Goal: Register for event/course

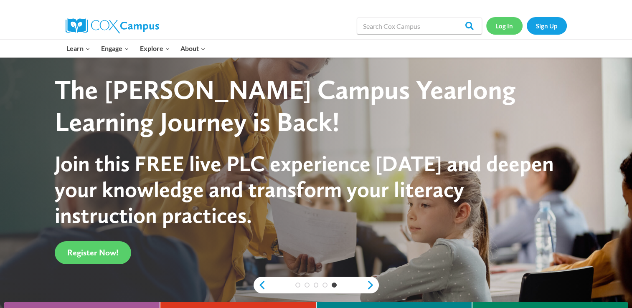
click at [507, 23] on link "Log In" at bounding box center [504, 25] width 36 height 17
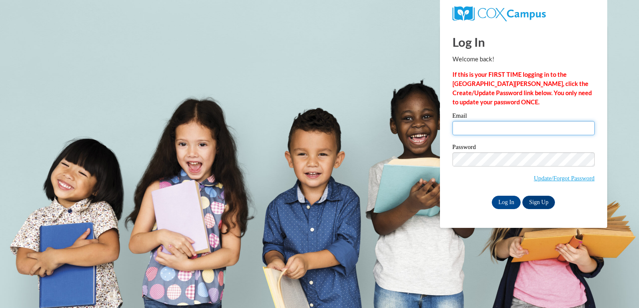
click at [497, 132] on input "Email" at bounding box center [523, 128] width 142 height 14
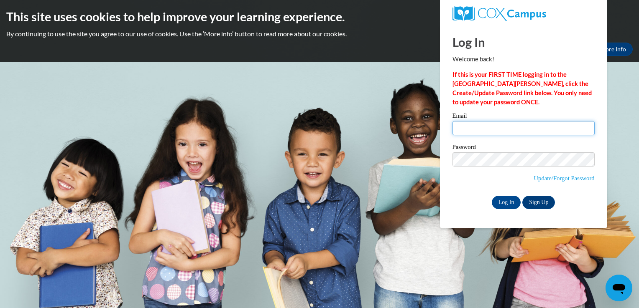
type input "dlyons2s@semo.edu"
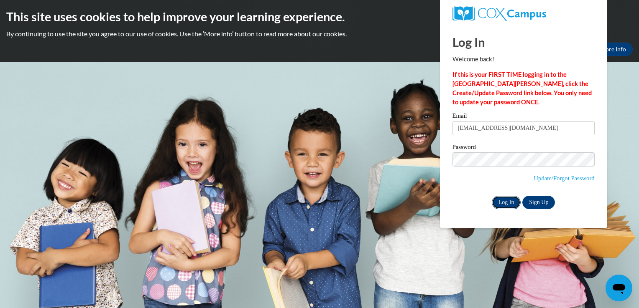
click at [508, 204] on input "Log In" at bounding box center [506, 202] width 29 height 13
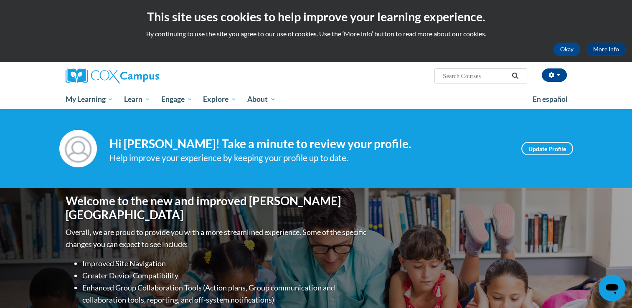
click at [474, 70] on span "Search Search..." at bounding box center [481, 76] width 92 height 15
click at [475, 77] on input "Search..." at bounding box center [475, 76] width 67 height 10
type input "vocabulary"
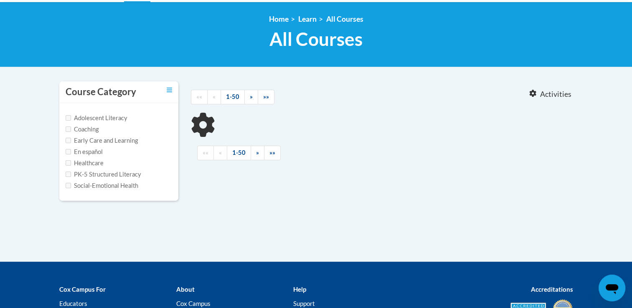
type input "vocabulary"
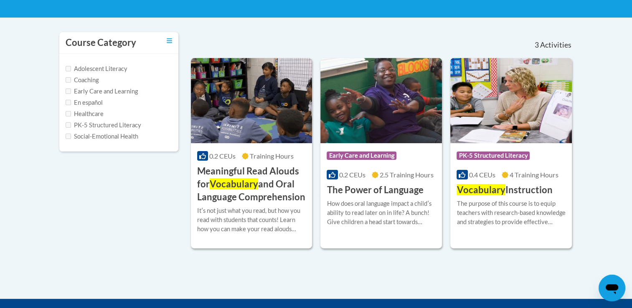
scroll to position [157, 0]
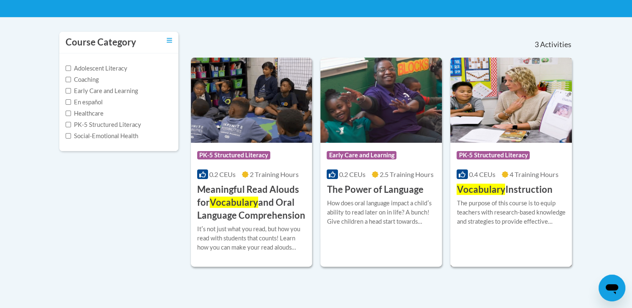
click at [509, 136] on img at bounding box center [512, 100] width 122 height 85
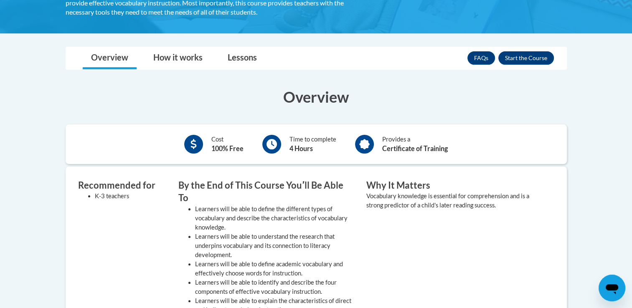
scroll to position [185, 0]
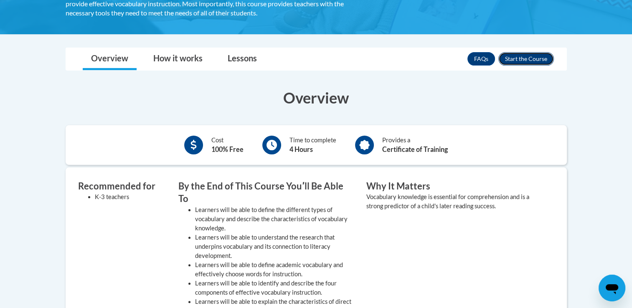
click at [520, 59] on button "Enroll" at bounding box center [527, 58] width 56 height 13
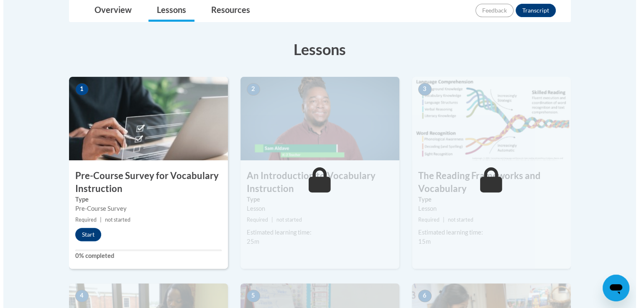
scroll to position [204, 0]
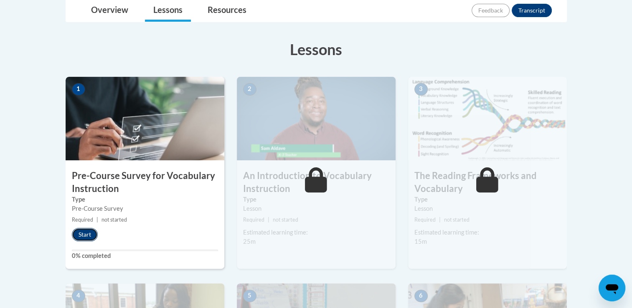
click at [85, 235] on button "Start" at bounding box center [85, 234] width 26 height 13
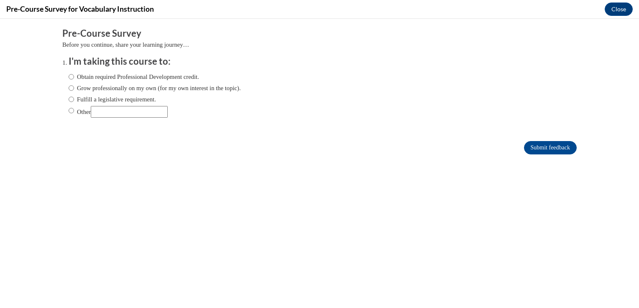
scroll to position [0, 0]
click at [112, 76] on label "Obtain required Professional Development credit." at bounding box center [134, 76] width 130 height 9
click at [74, 76] on input "Obtain required Professional Development credit." at bounding box center [71, 76] width 5 height 9
radio input "true"
click at [525, 146] on input "Submit feedback" at bounding box center [550, 147] width 53 height 13
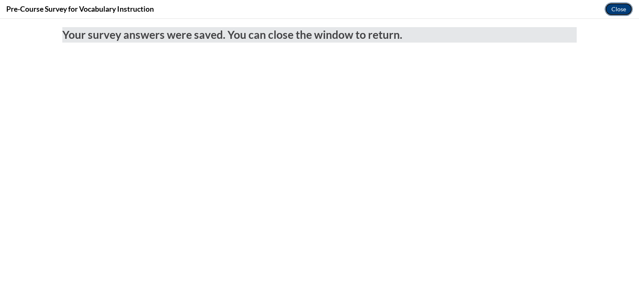
click at [622, 9] on button "Close" at bounding box center [618, 9] width 28 height 13
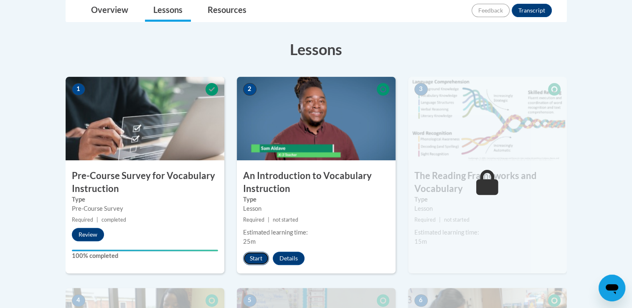
click at [249, 254] on button "Start" at bounding box center [256, 258] width 26 height 13
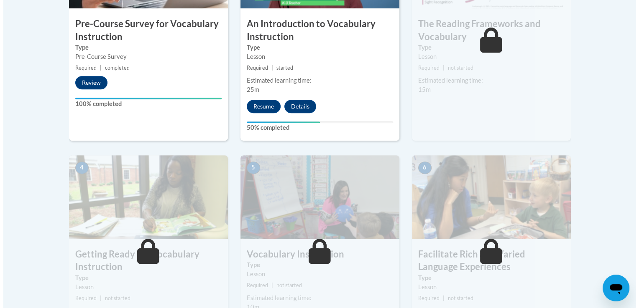
scroll to position [355, 0]
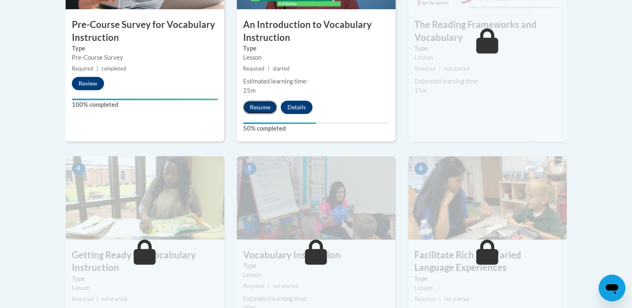
click at [259, 110] on button "Resume" at bounding box center [260, 107] width 34 height 13
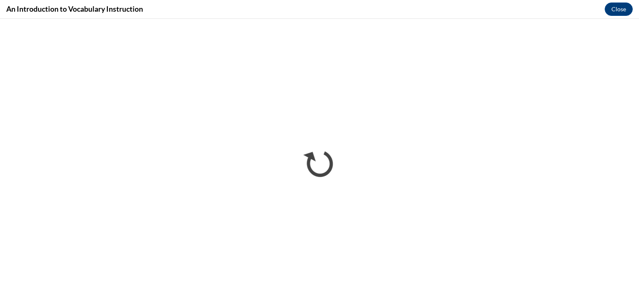
scroll to position [0, 0]
click at [617, 10] on button "Close" at bounding box center [618, 9] width 28 height 13
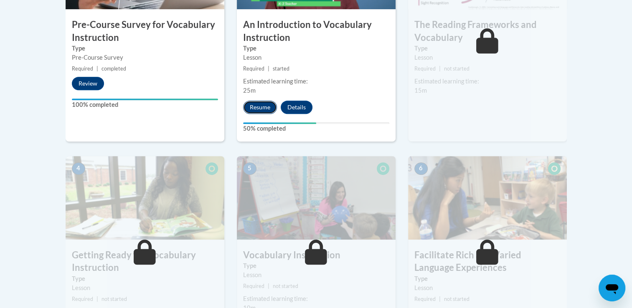
click at [262, 108] on button "Resume" at bounding box center [260, 107] width 34 height 13
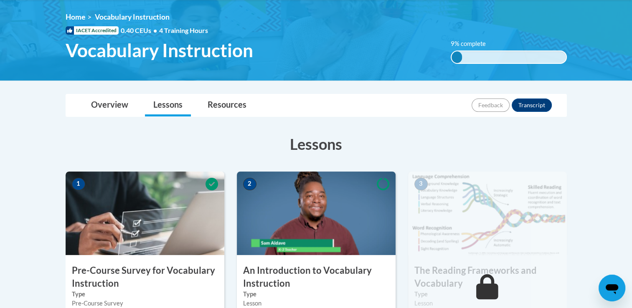
scroll to position [355, 0]
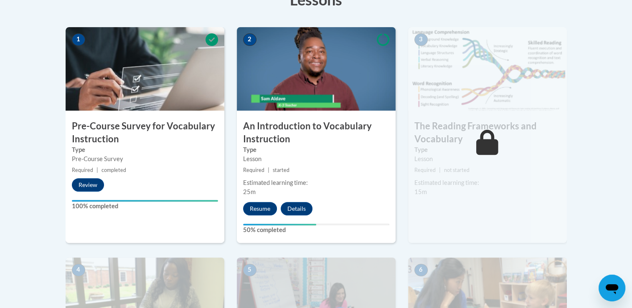
scroll to position [255, 0]
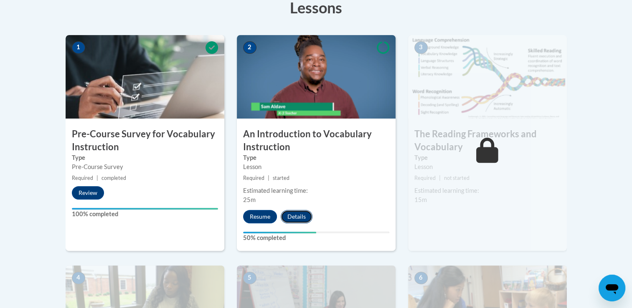
click at [290, 217] on button "Details" at bounding box center [297, 216] width 32 height 13
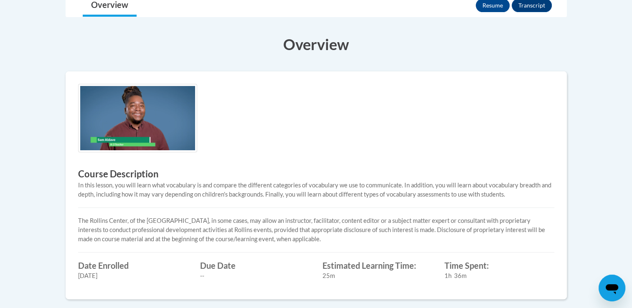
scroll to position [214, 0]
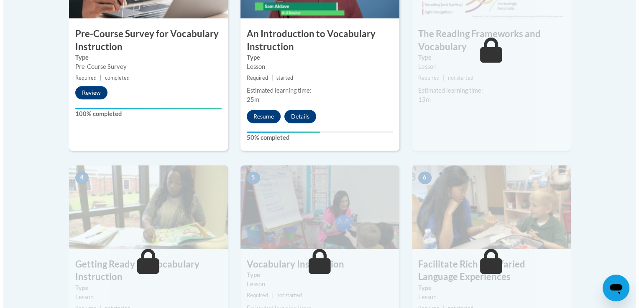
scroll to position [345, 0]
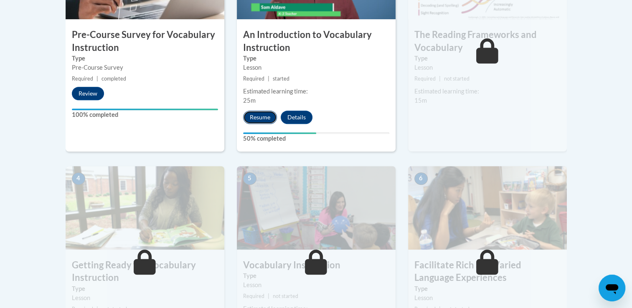
click at [255, 117] on button "Resume" at bounding box center [260, 117] width 34 height 13
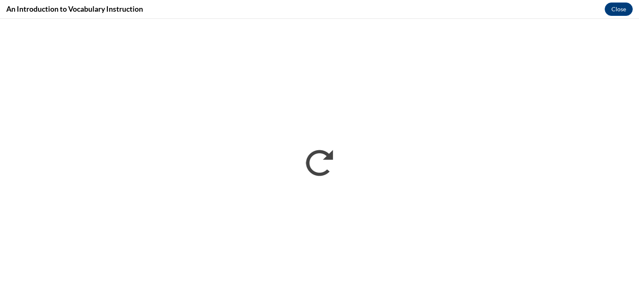
scroll to position [0, 0]
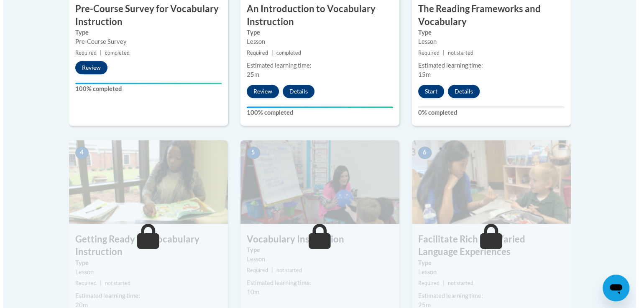
scroll to position [374, 0]
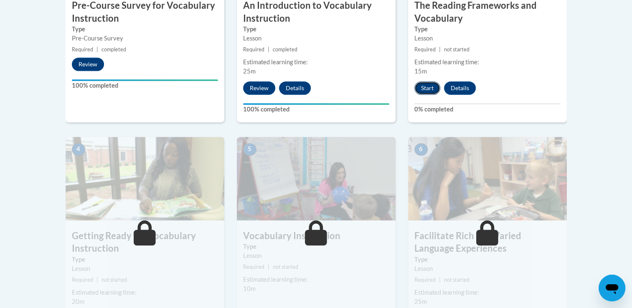
click at [433, 87] on button "Start" at bounding box center [428, 87] width 26 height 13
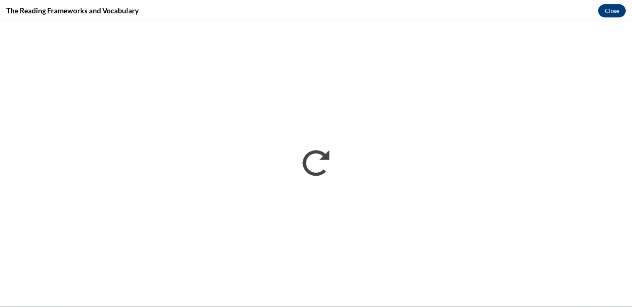
scroll to position [0, 0]
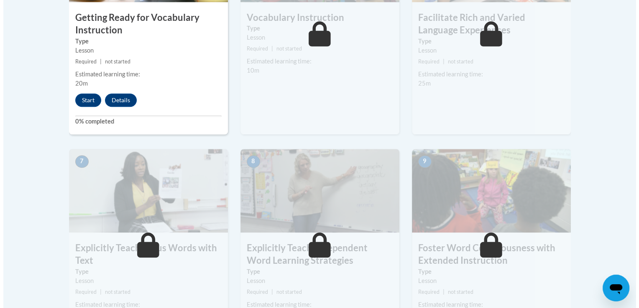
scroll to position [592, 0]
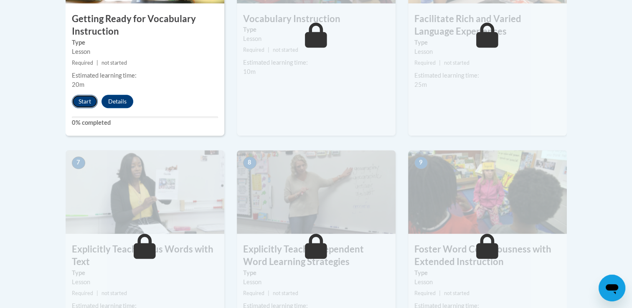
click at [85, 105] on button "Start" at bounding box center [85, 101] width 26 height 13
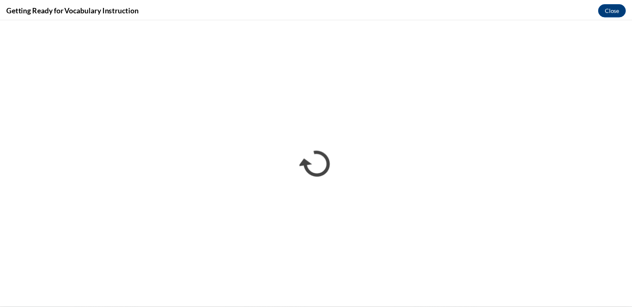
scroll to position [0, 0]
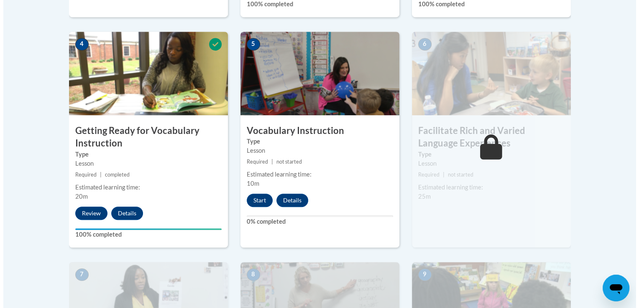
scroll to position [481, 0]
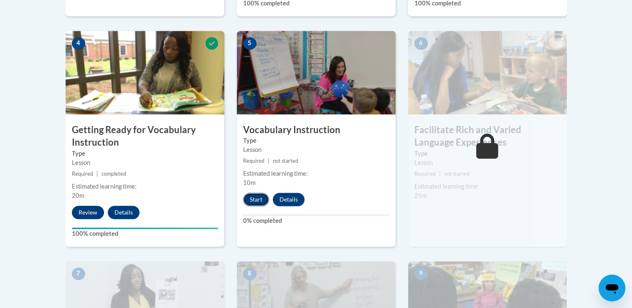
click at [255, 200] on button "Start" at bounding box center [256, 199] width 26 height 13
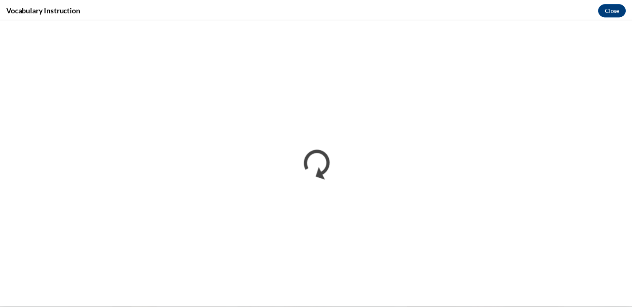
scroll to position [0, 0]
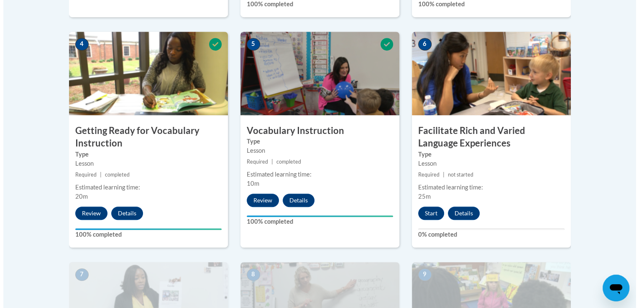
scroll to position [480, 0]
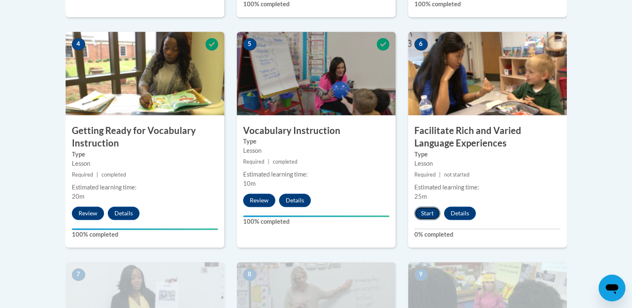
click at [427, 211] on button "Start" at bounding box center [428, 213] width 26 height 13
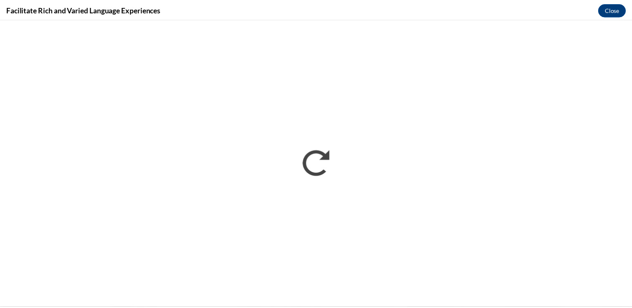
scroll to position [0, 0]
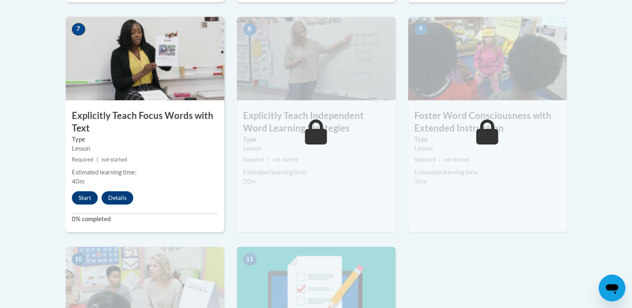
scroll to position [725, 0]
